Goal: Information Seeking & Learning: Learn about a topic

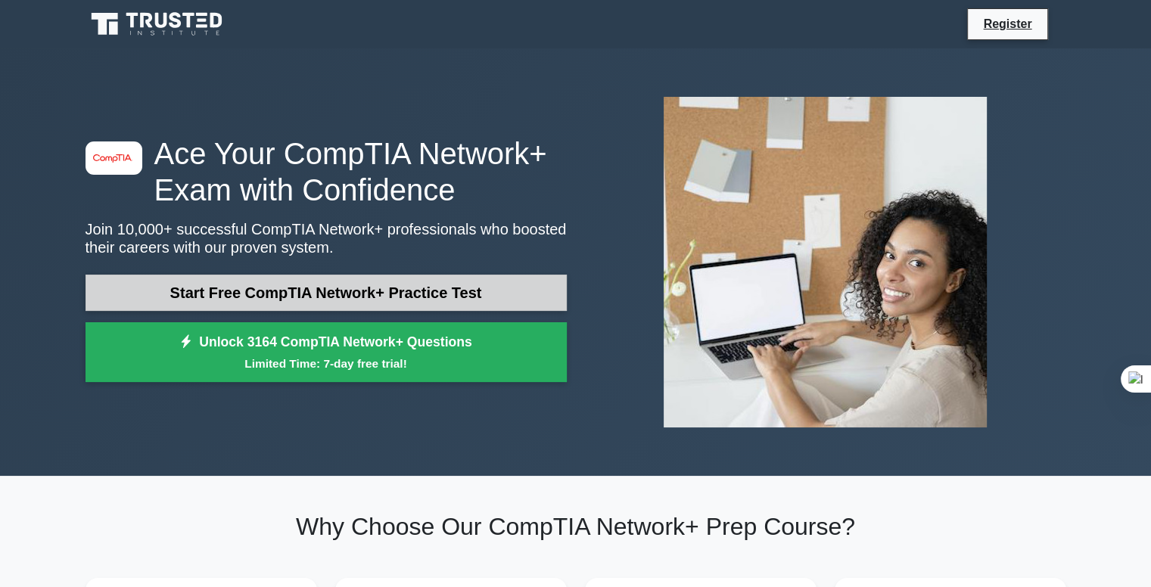
click at [347, 291] on link "Start Free CompTIA Network+ Practice Test" at bounding box center [326, 293] width 481 height 36
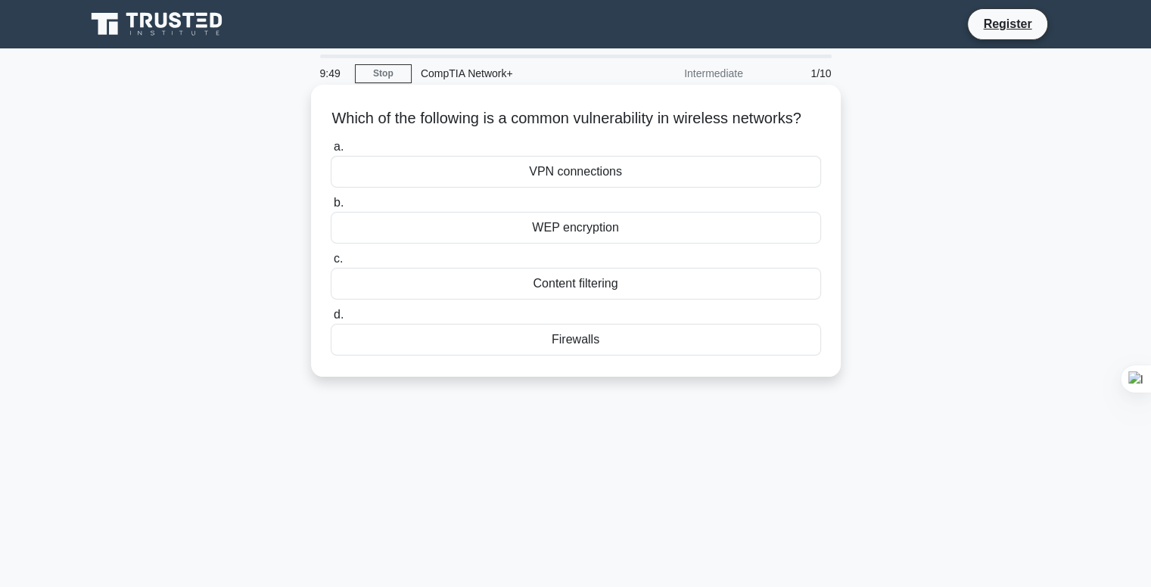
click at [610, 120] on h5 "Which of the following is a common vulnerability in wireless networks? .spinner…" at bounding box center [576, 119] width 494 height 20
click at [527, 123] on h5 "Which of the following is a common vulnerability in wireless networks? .spinner…" at bounding box center [576, 119] width 494 height 20
drag, startPoint x: 494, startPoint y: 119, endPoint x: 672, endPoint y: 113, distance: 178.8
click at [672, 113] on h5 "Which of the following is a common vulnerability in wireless networks? .spinner…" at bounding box center [576, 119] width 494 height 20
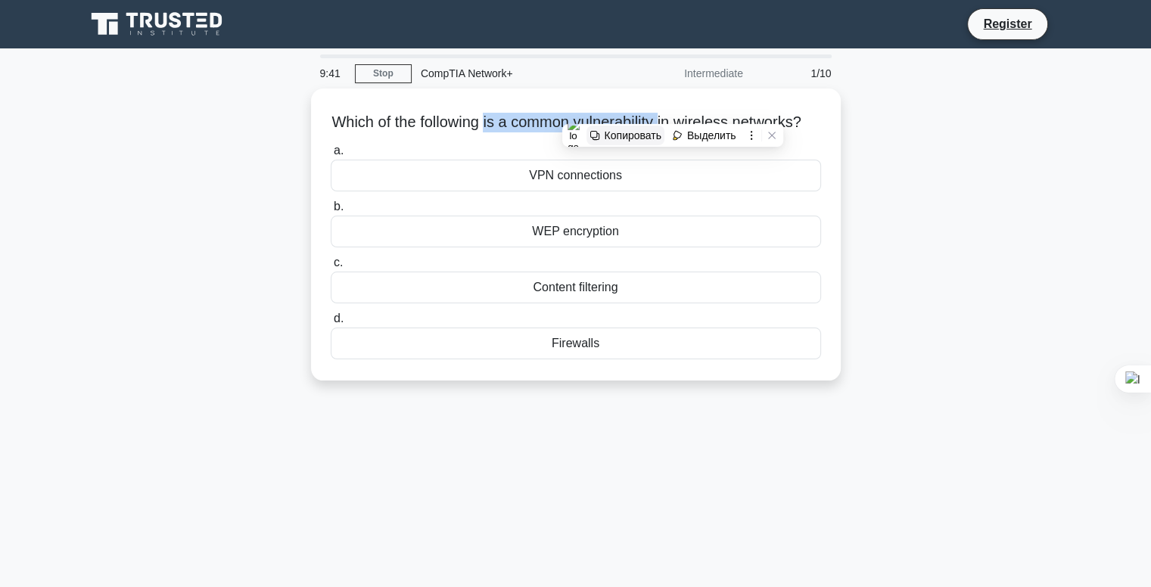
click at [624, 136] on div "Копировать" at bounding box center [633, 135] width 57 height 12
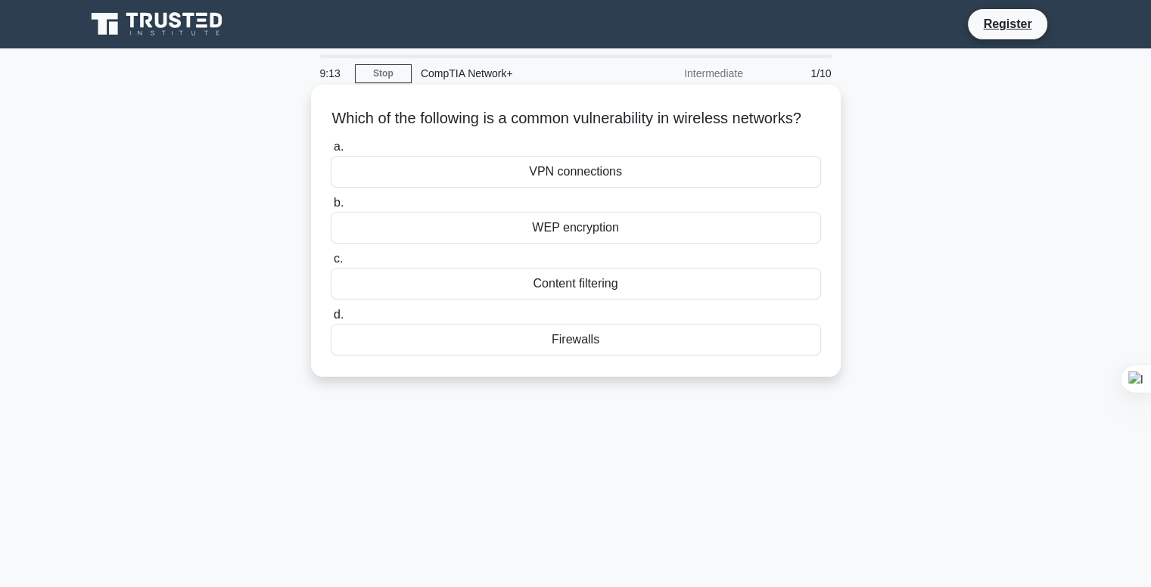
click at [556, 160] on label "a. VPN connections" at bounding box center [576, 163] width 491 height 50
click at [331, 152] on input "a. VPN connections" at bounding box center [331, 147] width 0 height 10
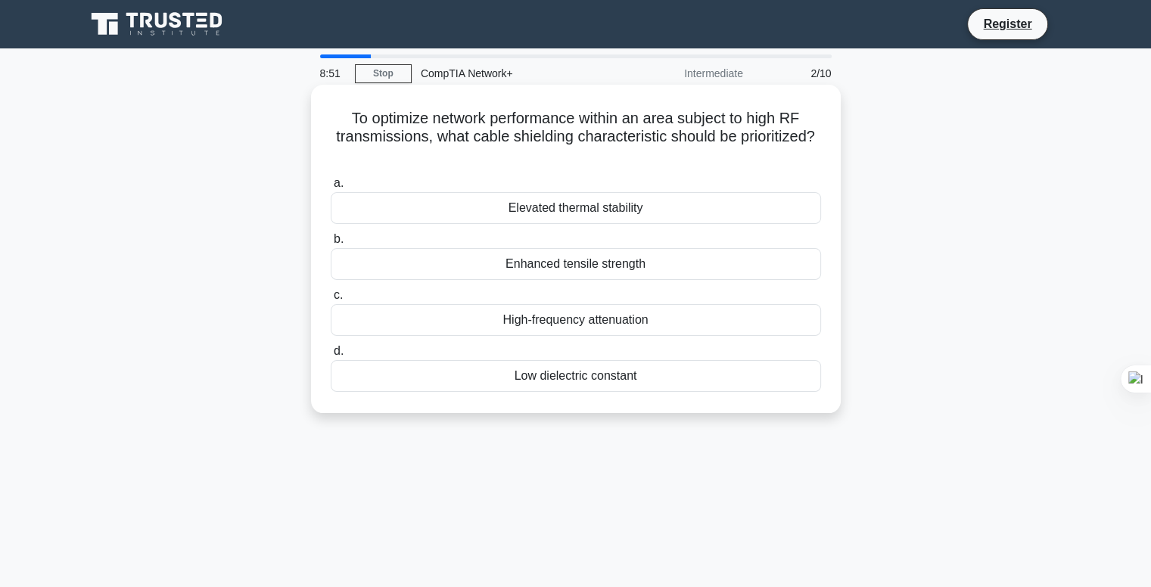
click at [559, 267] on div "Enhanced tensile strength" at bounding box center [576, 264] width 491 height 32
click at [331, 245] on input "b. Enhanced tensile strength" at bounding box center [331, 240] width 0 height 10
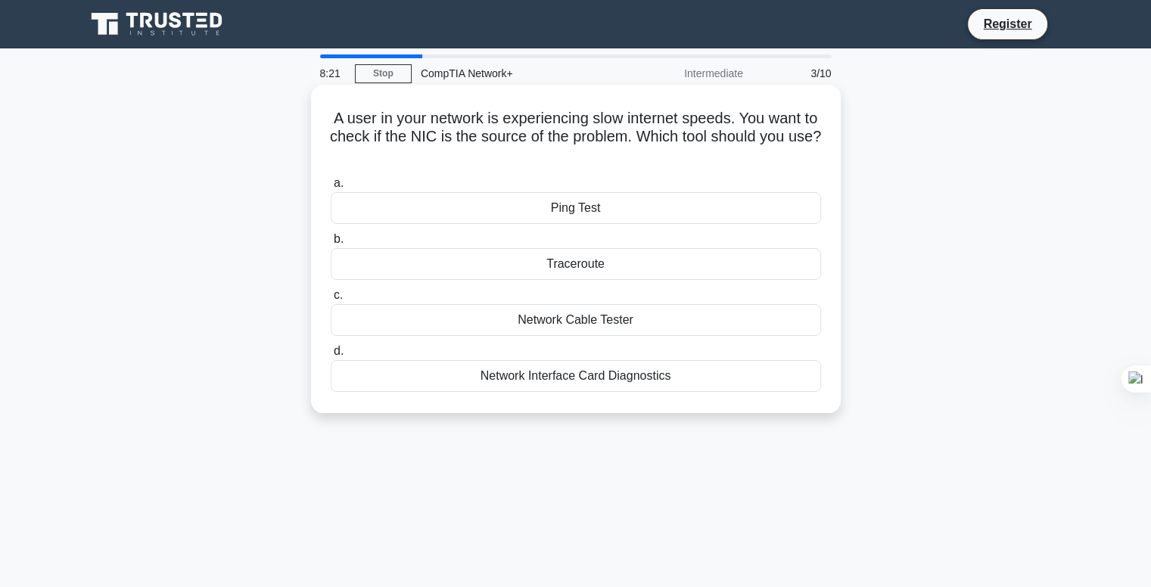
click at [581, 260] on div "Traceroute" at bounding box center [576, 264] width 491 height 32
click at [331, 245] on input "b. Traceroute" at bounding box center [331, 240] width 0 height 10
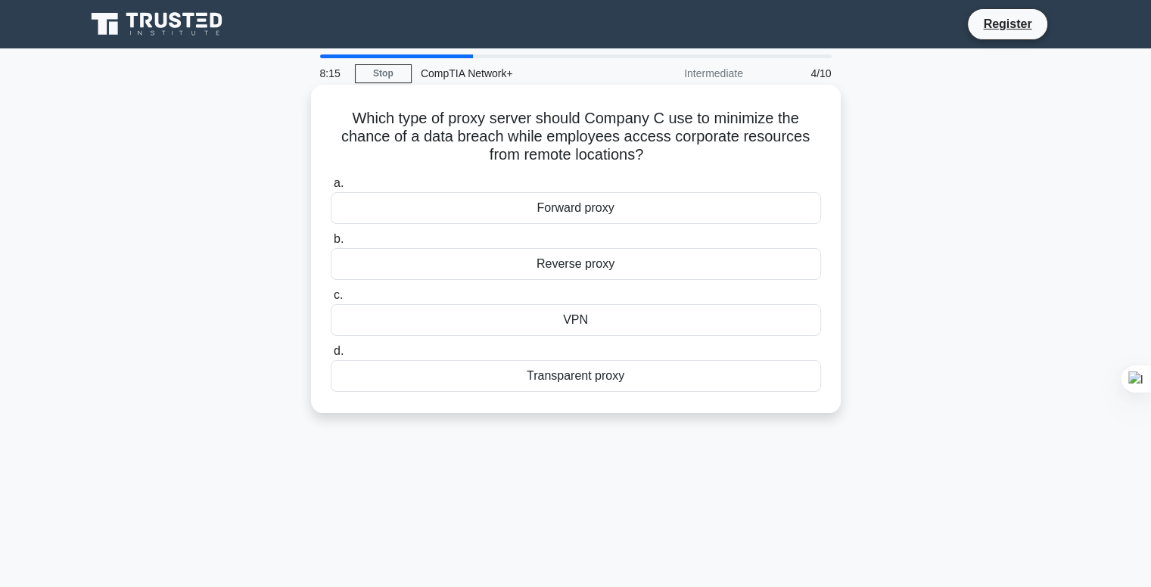
click at [572, 382] on div "Transparent proxy" at bounding box center [576, 376] width 491 height 32
click at [331, 357] on input "d. Transparent proxy" at bounding box center [331, 352] width 0 height 10
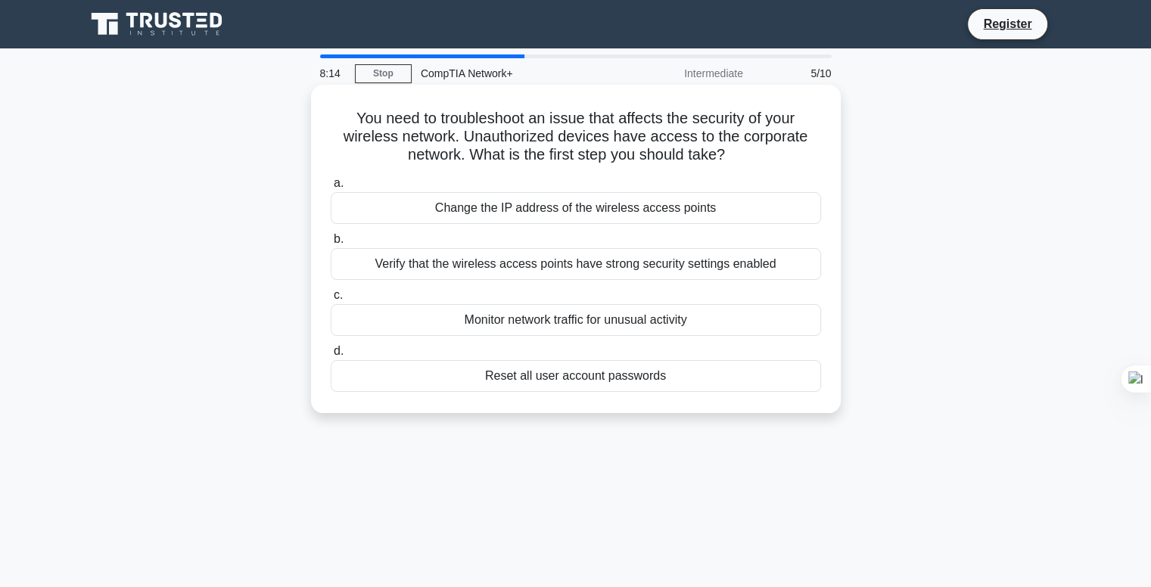
click at [550, 271] on div "Verify that the wireless access points have strong security settings enabled" at bounding box center [576, 264] width 491 height 32
click at [331, 245] on input "b. Verify that the wireless access points have strong security settings enabled" at bounding box center [331, 240] width 0 height 10
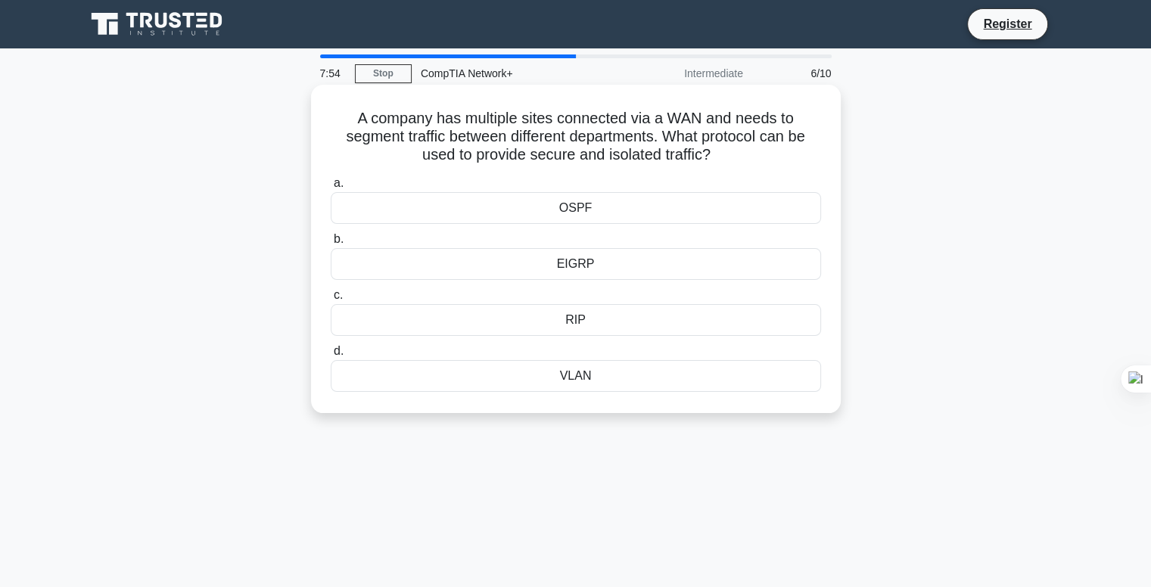
click at [551, 211] on div "OSPF" at bounding box center [576, 208] width 491 height 32
click at [331, 188] on input "a. OSPF" at bounding box center [331, 184] width 0 height 10
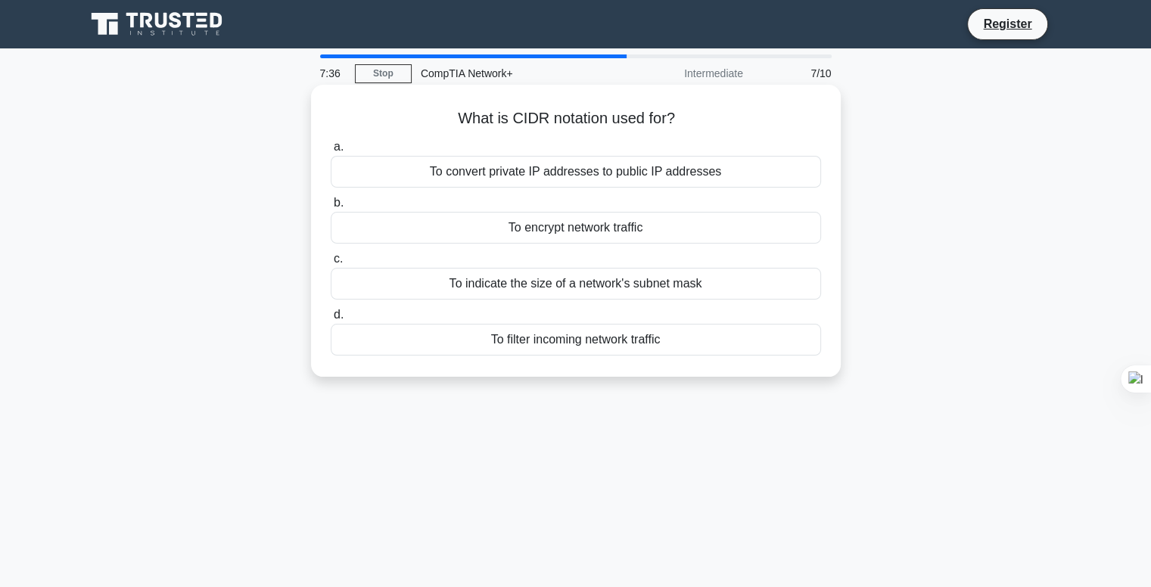
click at [566, 285] on div "To indicate the size of a network's subnet mask" at bounding box center [576, 284] width 491 height 32
click at [331, 264] on input "c. To indicate the size of a network's subnet mask" at bounding box center [331, 259] width 0 height 10
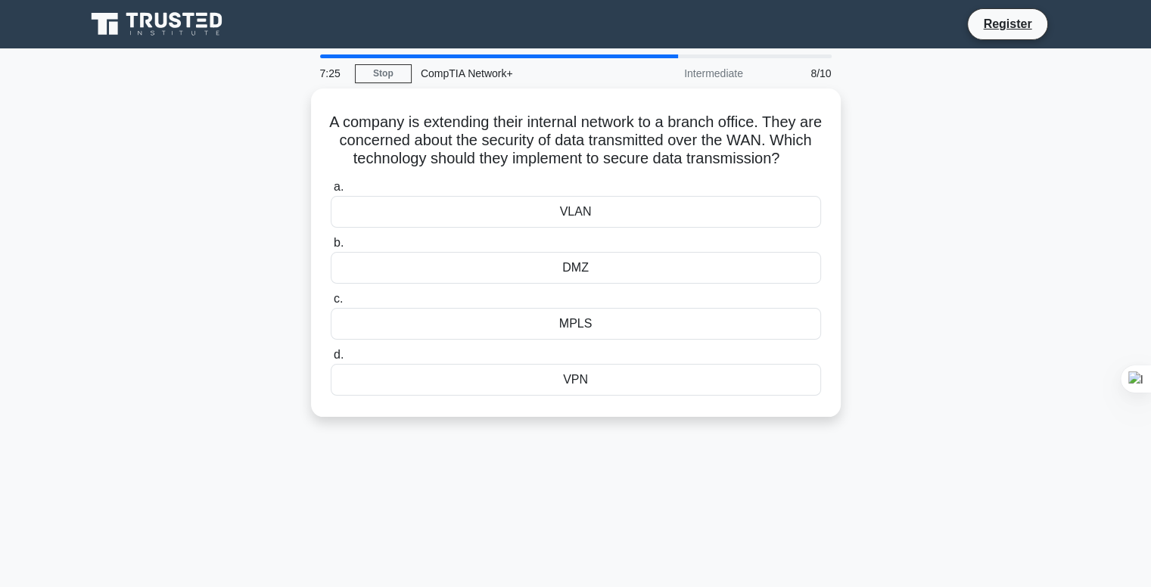
click at [566, 284] on div "DMZ" at bounding box center [576, 268] width 491 height 32
click at [331, 248] on input "b. DMZ" at bounding box center [331, 243] width 0 height 10
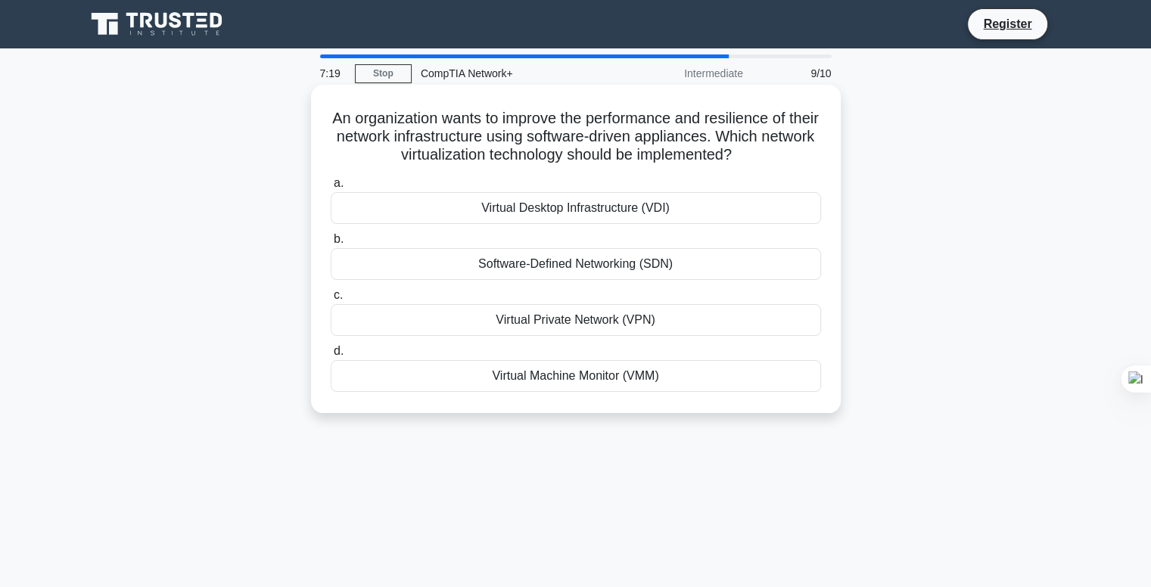
click at [568, 260] on div "Software-Defined Networking (SDN)" at bounding box center [576, 264] width 491 height 32
click at [331, 245] on input "b. Software-Defined Networking (SDN)" at bounding box center [331, 240] width 0 height 10
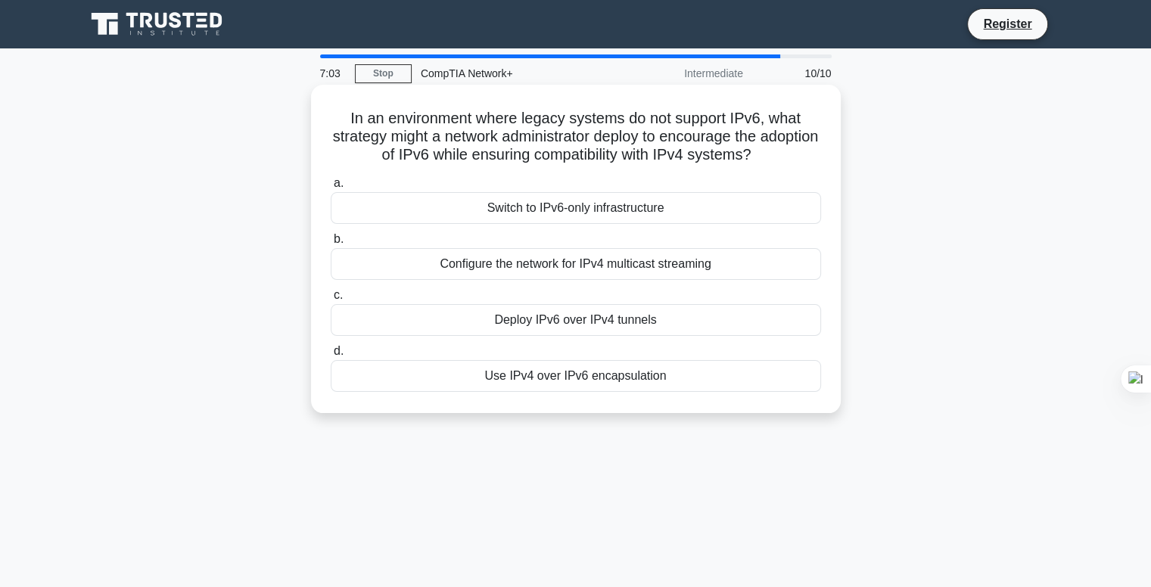
click at [550, 207] on div "Switch to IPv6-only infrastructure" at bounding box center [576, 208] width 491 height 32
click at [331, 188] on input "a. Switch to IPv6-only infrastructure" at bounding box center [331, 184] width 0 height 10
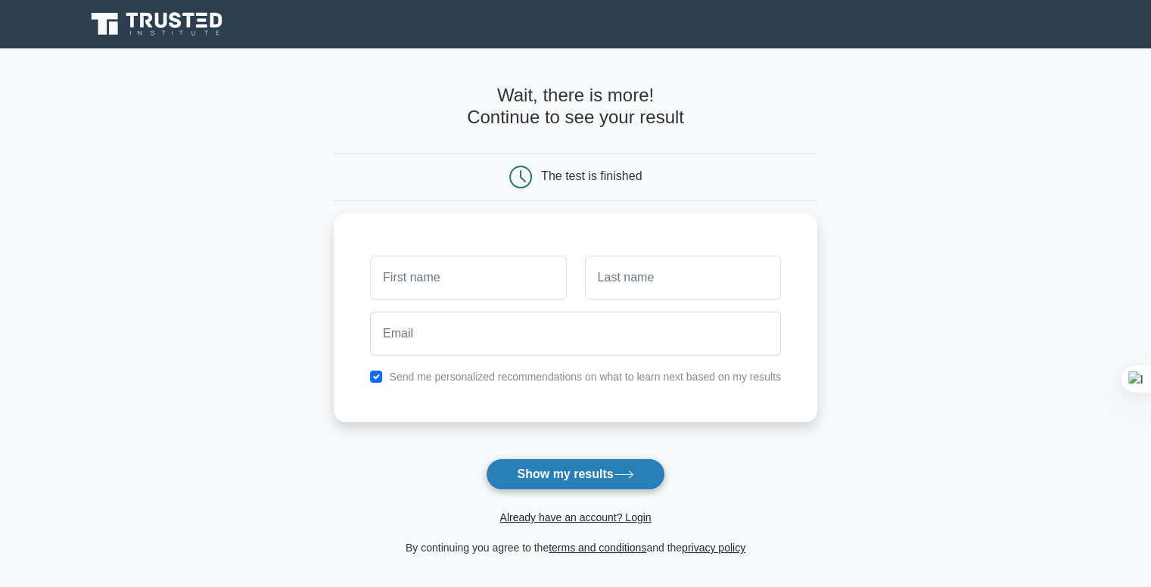
click at [623, 466] on button "Show my results" at bounding box center [575, 475] width 179 height 32
type input "huj"
click at [570, 461] on button "Show my results" at bounding box center [575, 475] width 179 height 32
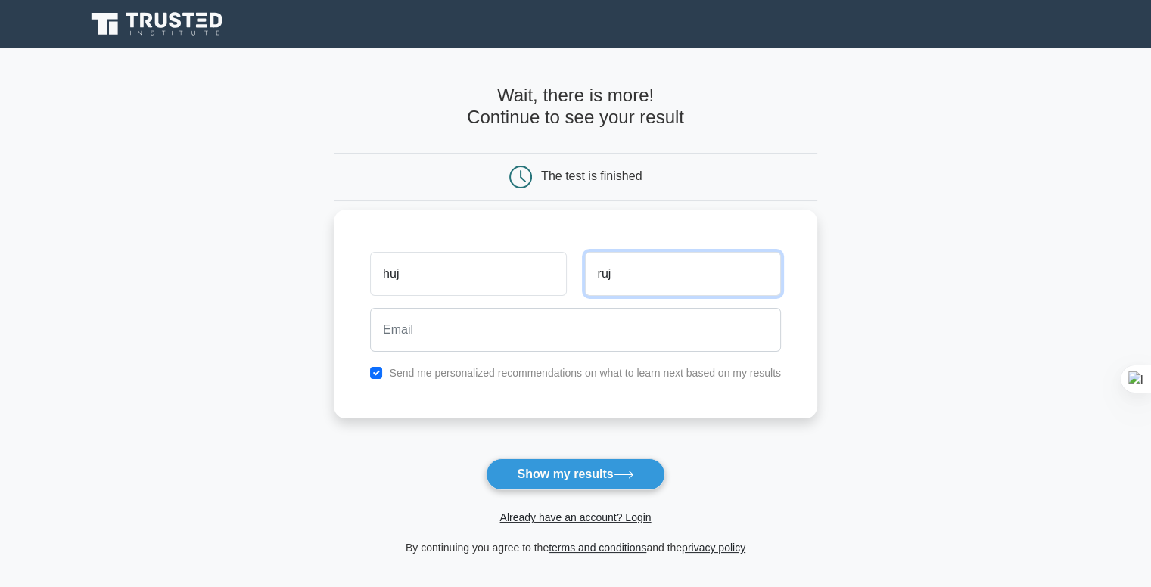
type input "ruj"
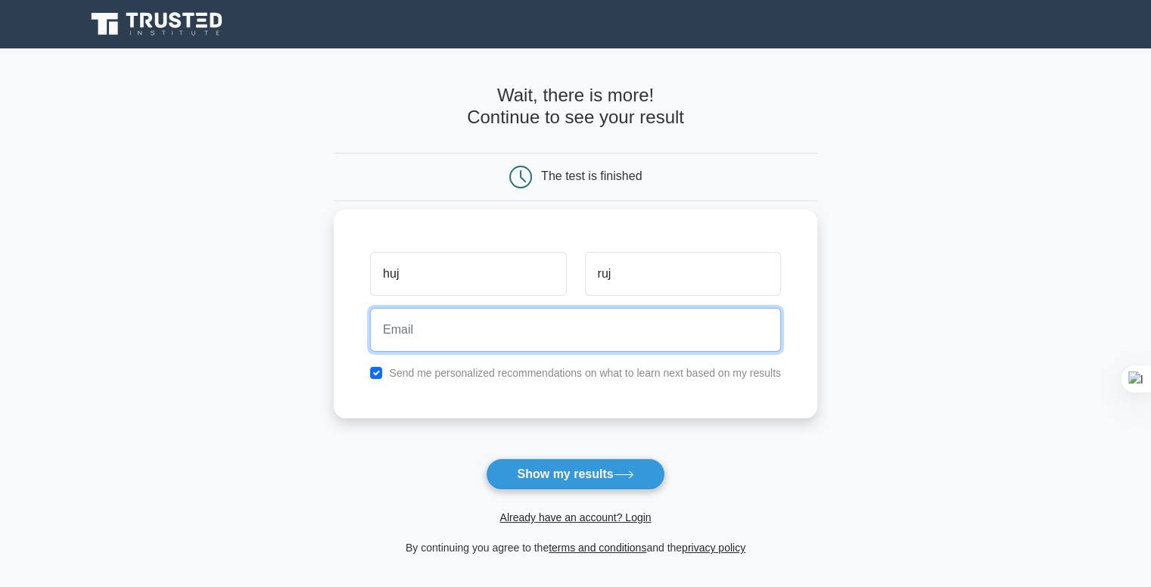
click at [574, 346] on input "email" at bounding box center [575, 330] width 411 height 44
type input "ffjtyjtj"
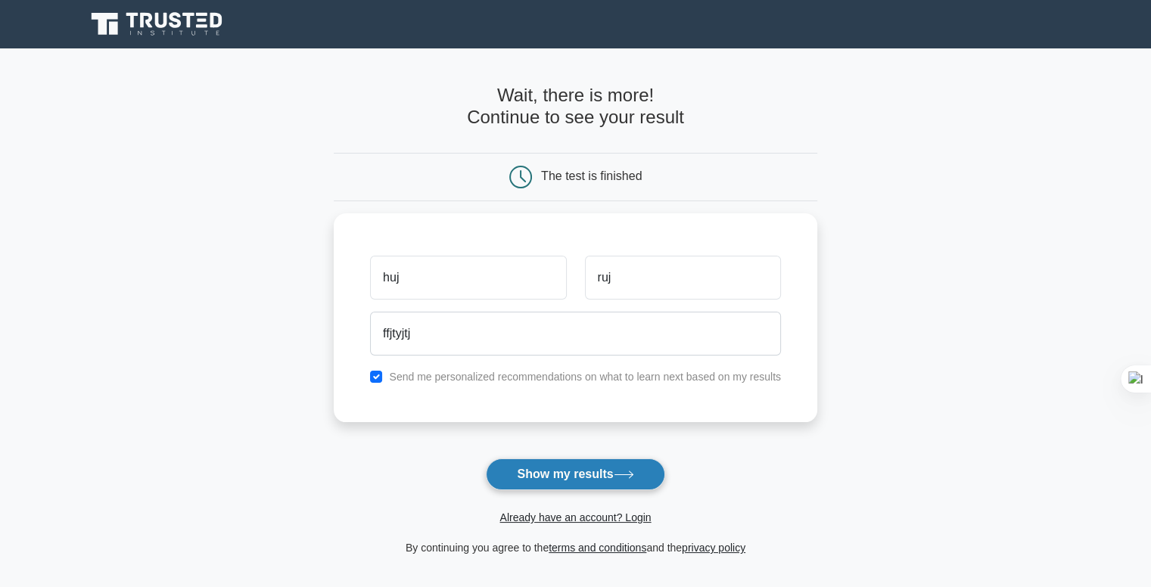
click at [574, 476] on button "Show my results" at bounding box center [575, 475] width 179 height 32
click at [441, 382] on div "huj ruj ffjtyjtj Send me personalized recommendations on what to learn next bas…" at bounding box center [576, 314] width 484 height 209
click at [379, 369] on input "checkbox" at bounding box center [376, 373] width 12 height 12
checkbox input "false"
click at [571, 485] on button "Show my results" at bounding box center [575, 475] width 179 height 32
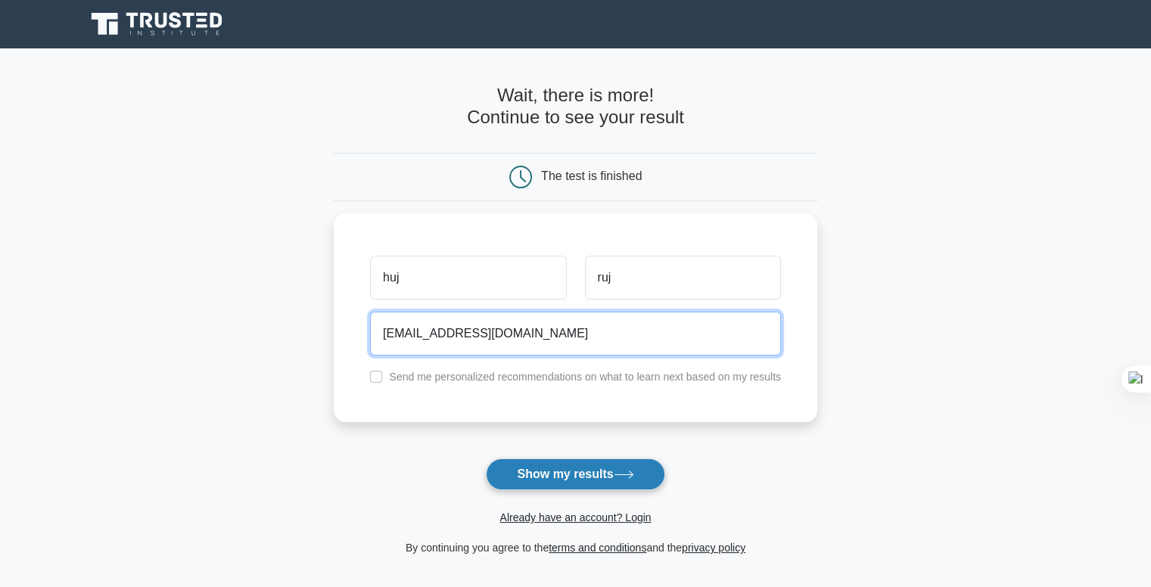
type input "ffjtyjtj@mail.ru"
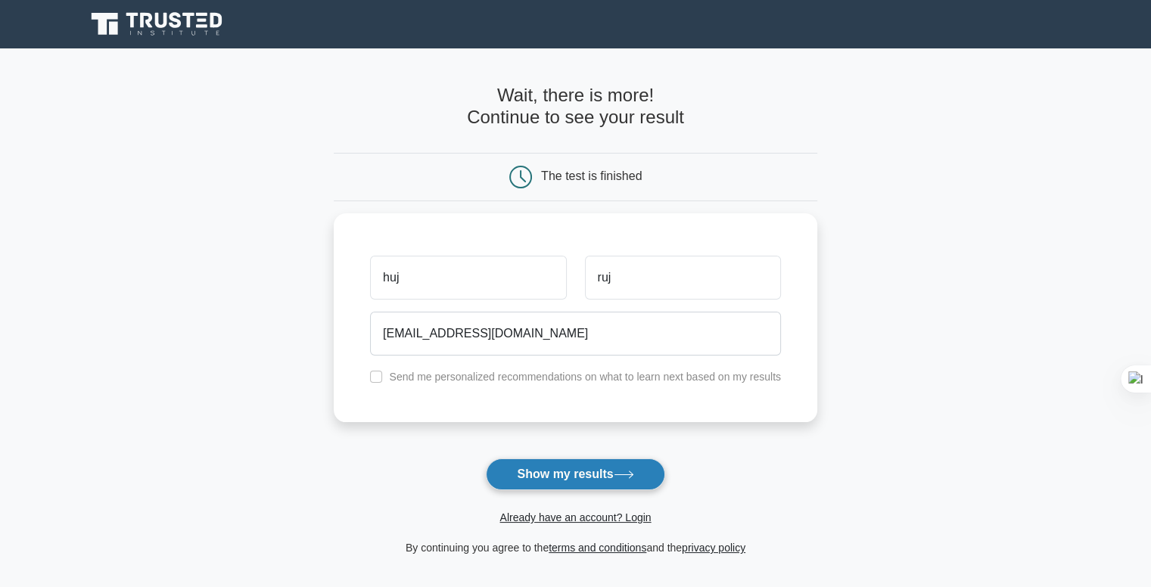
click at [548, 482] on button "Show my results" at bounding box center [575, 475] width 179 height 32
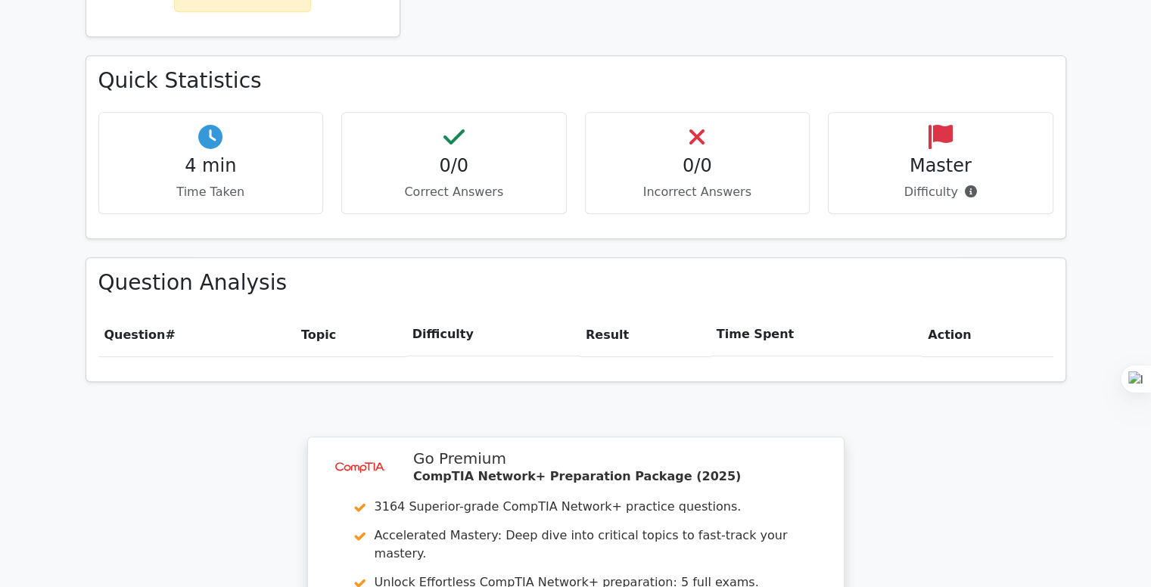
scroll to position [805, 0]
drag, startPoint x: 907, startPoint y: 131, endPoint x: 954, endPoint y: 136, distance: 47.2
click at [954, 180] on p "Difficulty" at bounding box center [941, 189] width 200 height 18
click at [921, 151] on button "Копировать" at bounding box center [907, 159] width 78 height 20
